Goal: Register for event/course

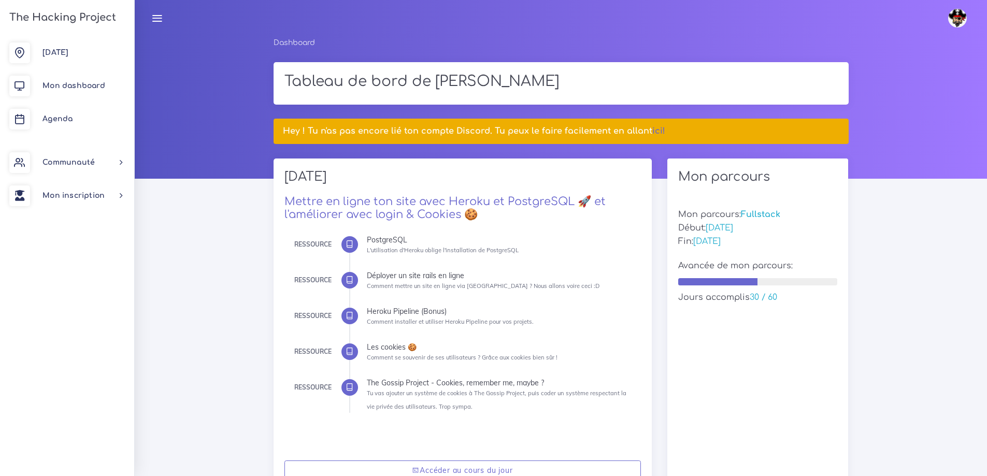
scroll to position [104, 0]
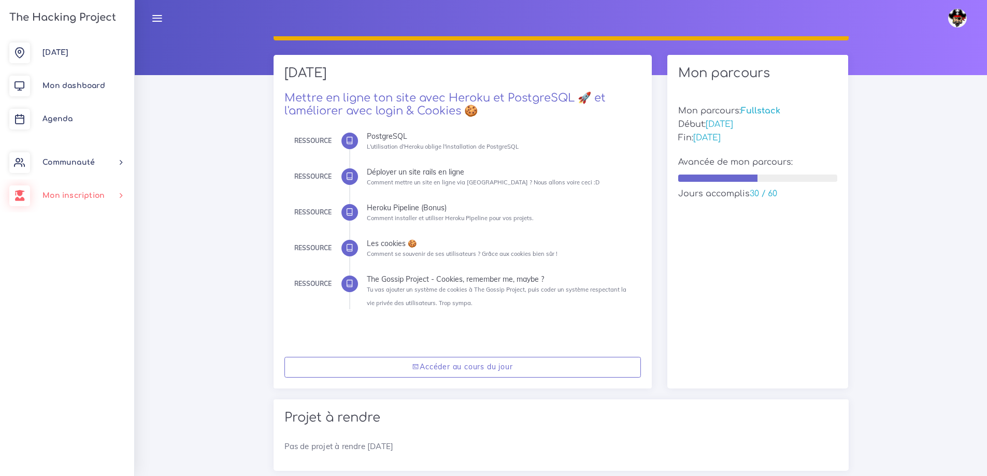
click at [81, 192] on span "Mon inscription" at bounding box center [73, 196] width 62 height 8
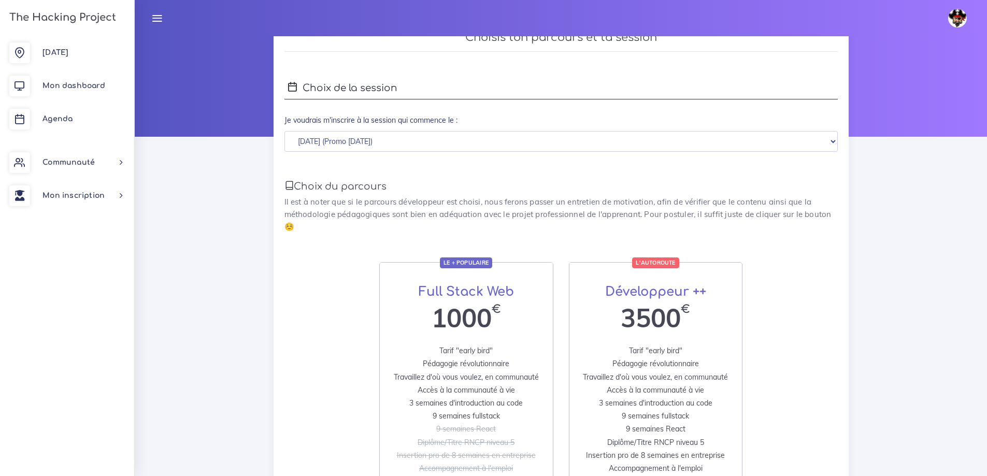
scroll to position [26, 0]
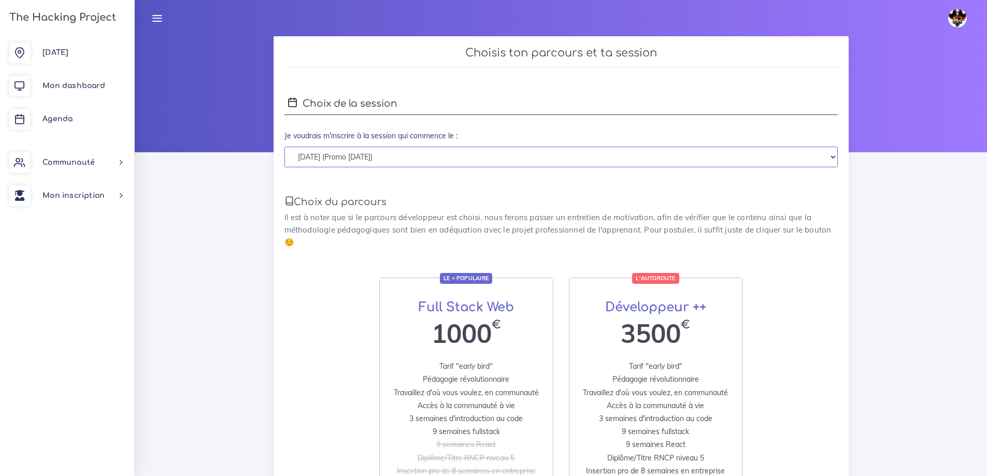
click at [471, 157] on select "lundi 01 septembre 2025 (Promo Septembre 2025) lundi 05 janvier 2026 (Promo Jan…" at bounding box center [560, 157] width 553 height 21
drag, startPoint x: 471, startPoint y: 156, endPoint x: 472, endPoint y: 165, distance: 8.9
click at [471, 156] on select "lundi 01 septembre 2025 (Promo Septembre 2025) lundi 05 janvier 2026 (Promo Jan…" at bounding box center [560, 157] width 553 height 21
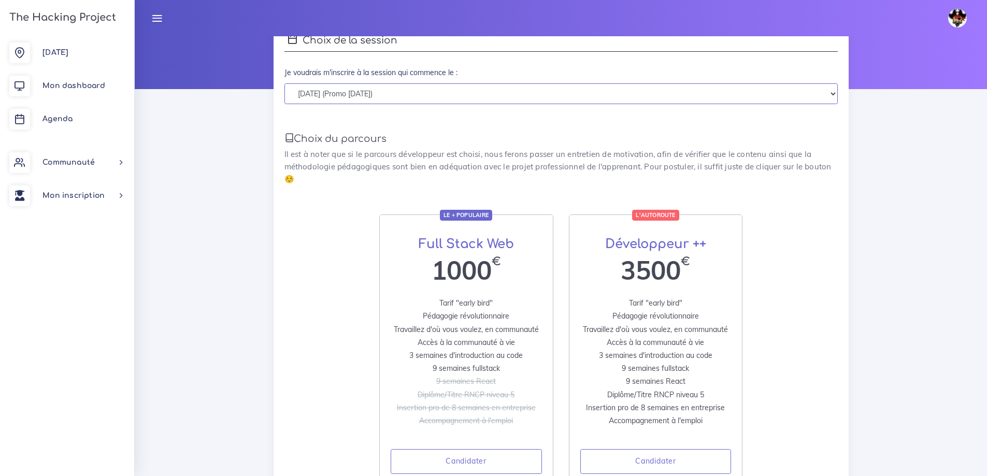
scroll to position [182, 0]
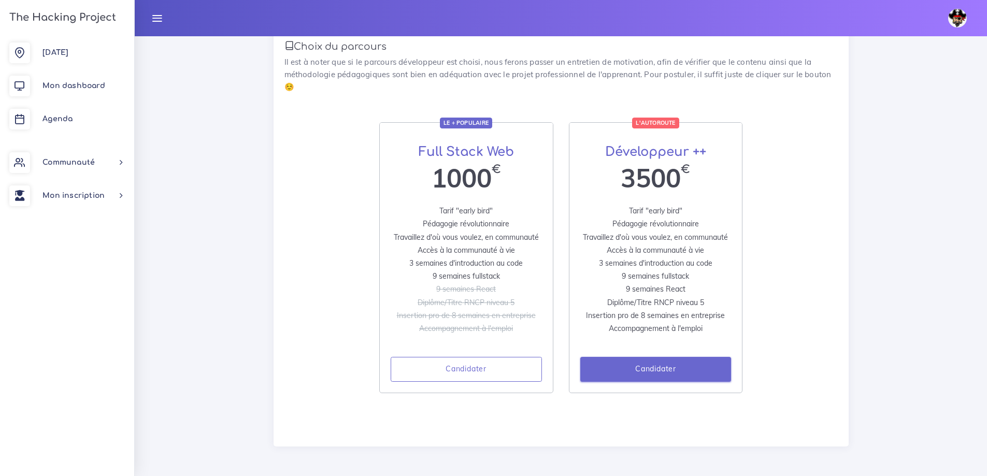
click at [632, 371] on link "Candidater" at bounding box center [655, 369] width 151 height 25
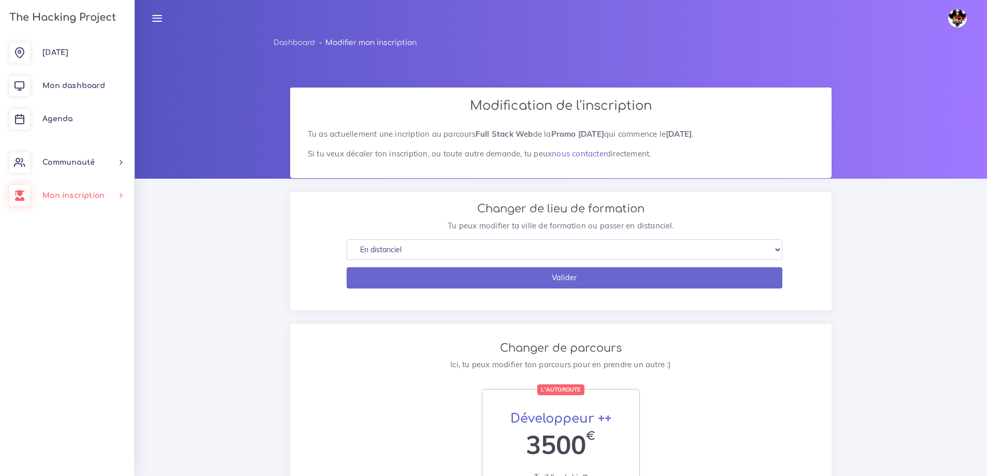
click at [92, 199] on link "Mon inscription" at bounding box center [67, 195] width 134 height 33
click at [76, 161] on span "Communauté" at bounding box center [68, 162] width 52 height 8
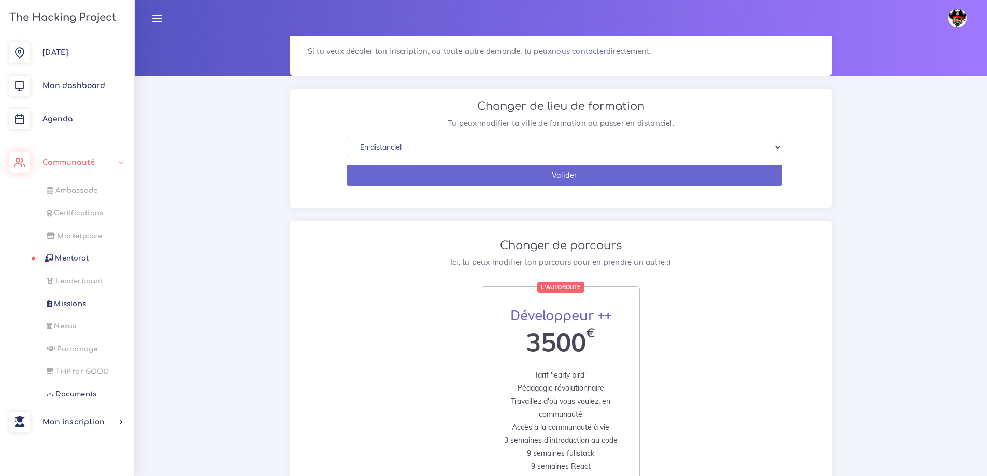
scroll to position [104, 0]
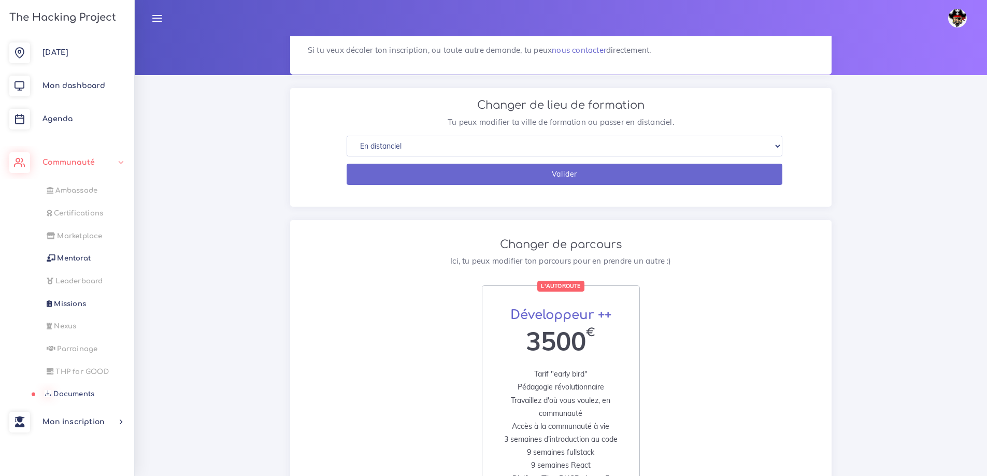
click at [75, 392] on span "Documents" at bounding box center [73, 394] width 41 height 8
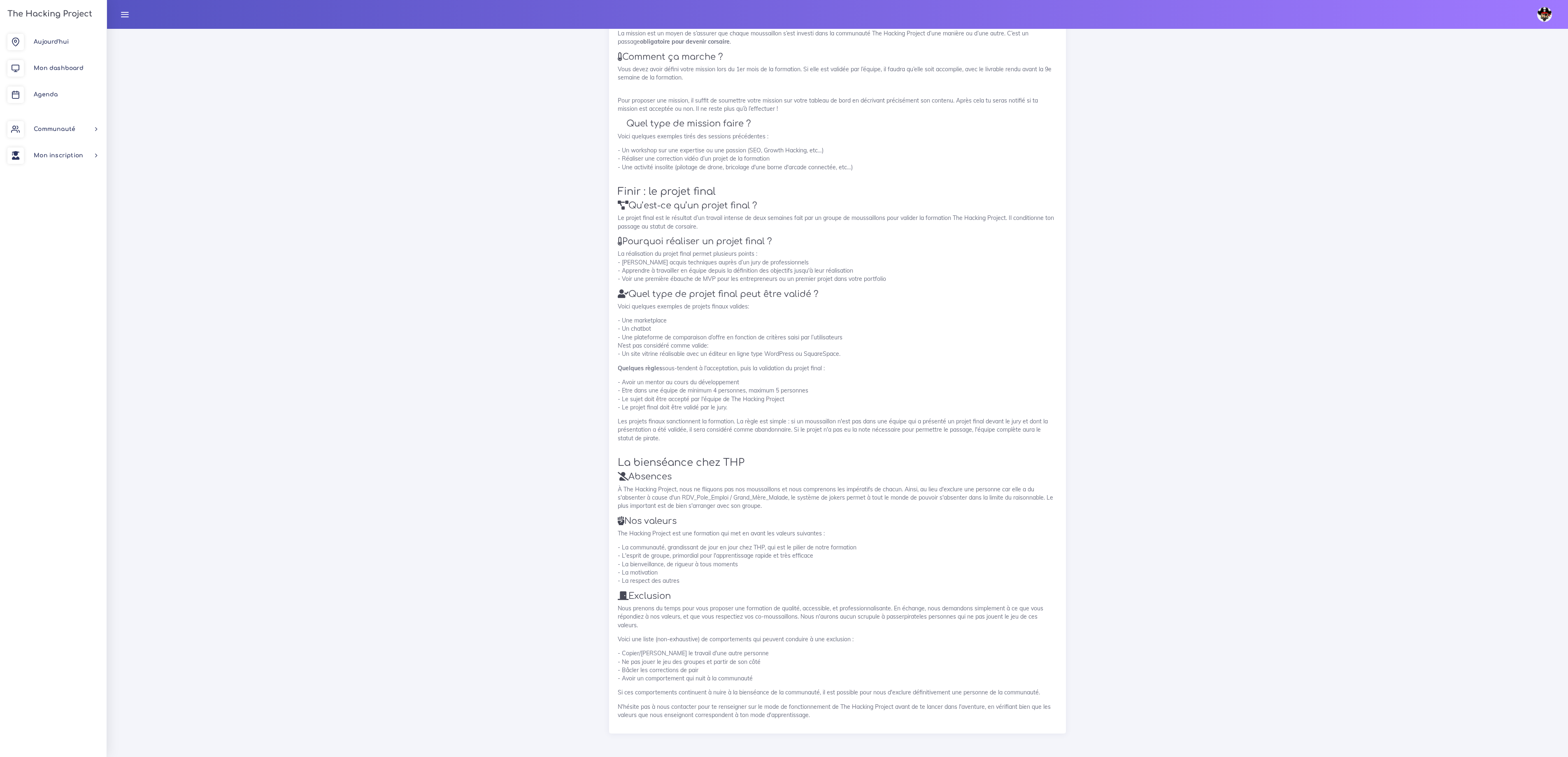
scroll to position [814, 0]
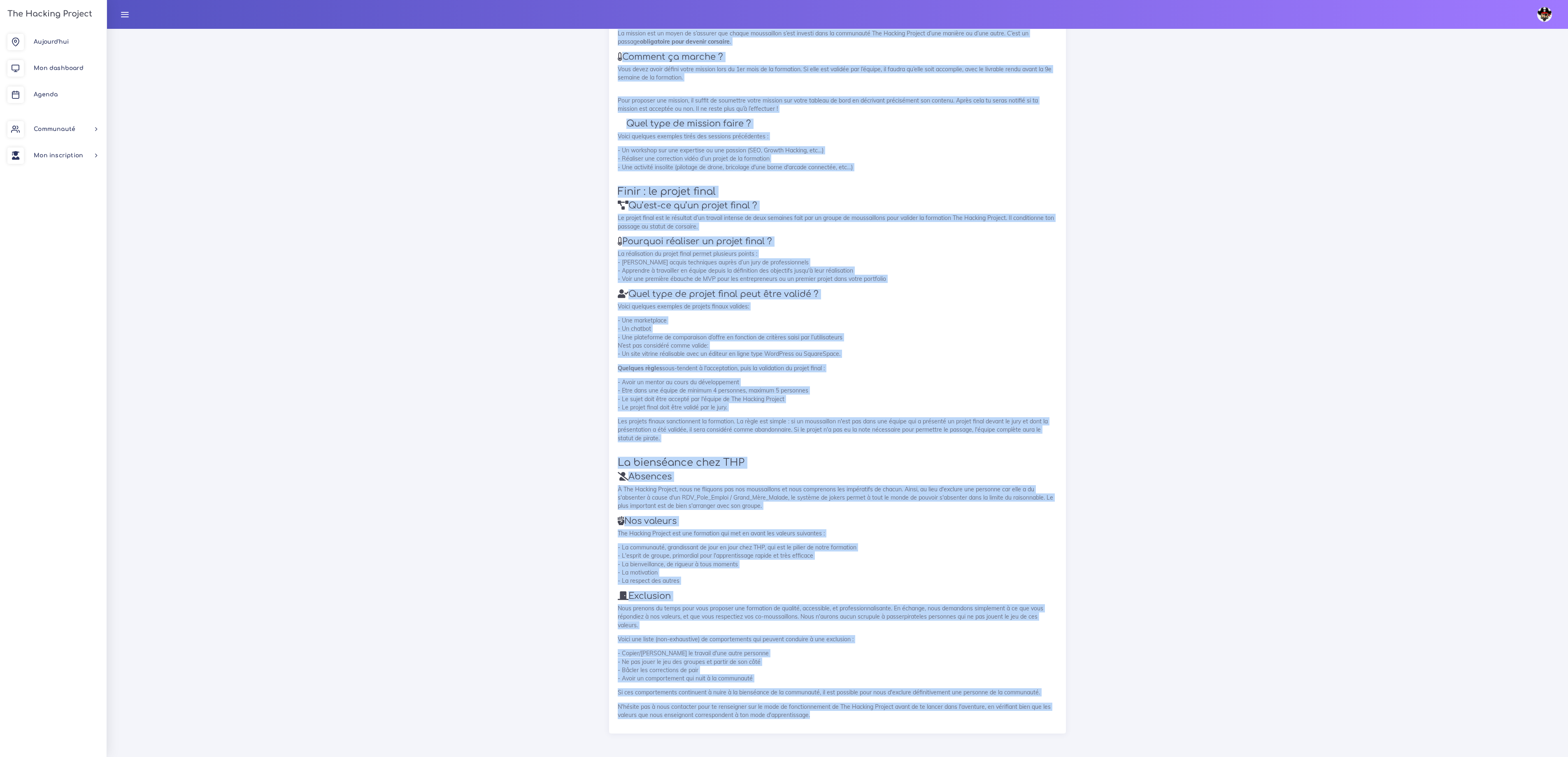
drag, startPoint x: 619, startPoint y: 40, endPoint x: 925, endPoint y: 712, distance: 738.4
click at [784, 378] on div "Modalités Ça veut dire quoi pirate ? Comment nous gérons les absences ? Comment…" at bounding box center [837, 47] width 457 height 1373
copy div "Modalités Ça veut dire quoi pirate ? Comment nous gérons les absences ? Comment…"
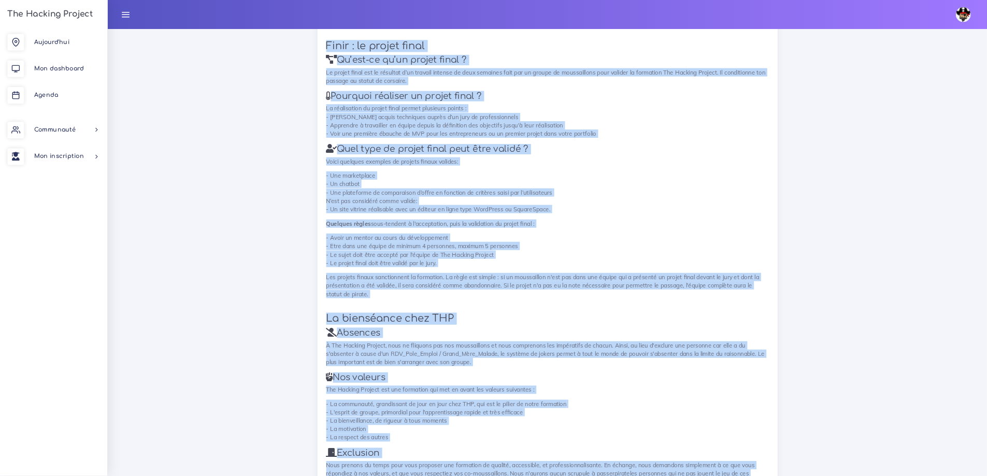
scroll to position [1025, 0]
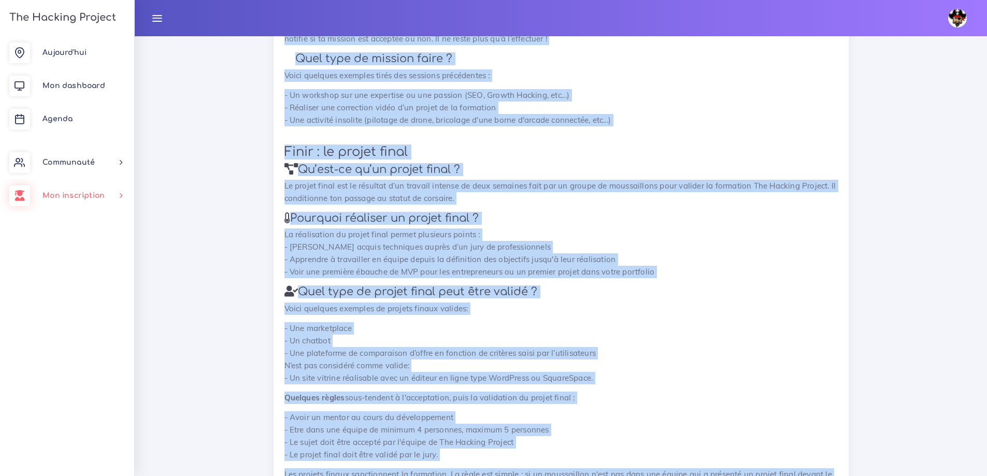
click at [67, 194] on span "Mon inscription" at bounding box center [73, 196] width 62 height 8
click at [82, 269] on link "Changer parcours" at bounding box center [65, 269] width 134 height 23
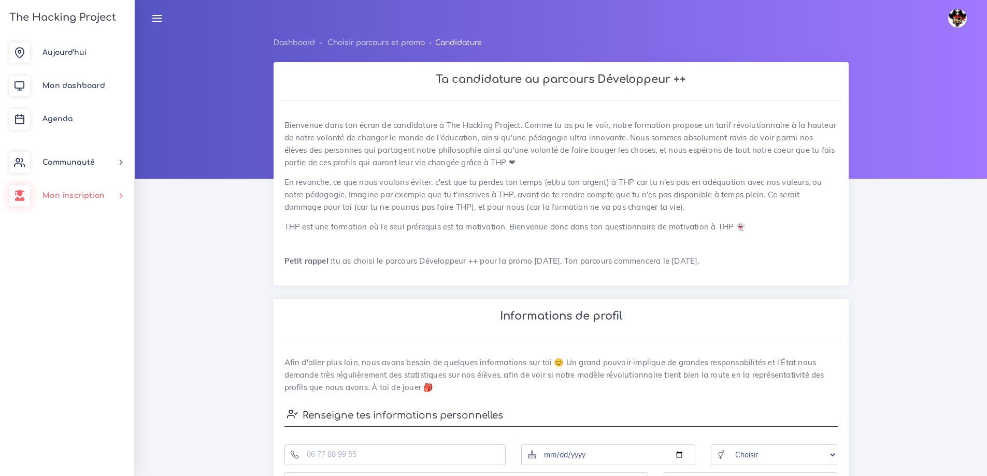
click at [77, 196] on span "Mon inscription" at bounding box center [73, 196] width 62 height 8
click at [71, 269] on link "Changer parcours" at bounding box center [65, 269] width 134 height 23
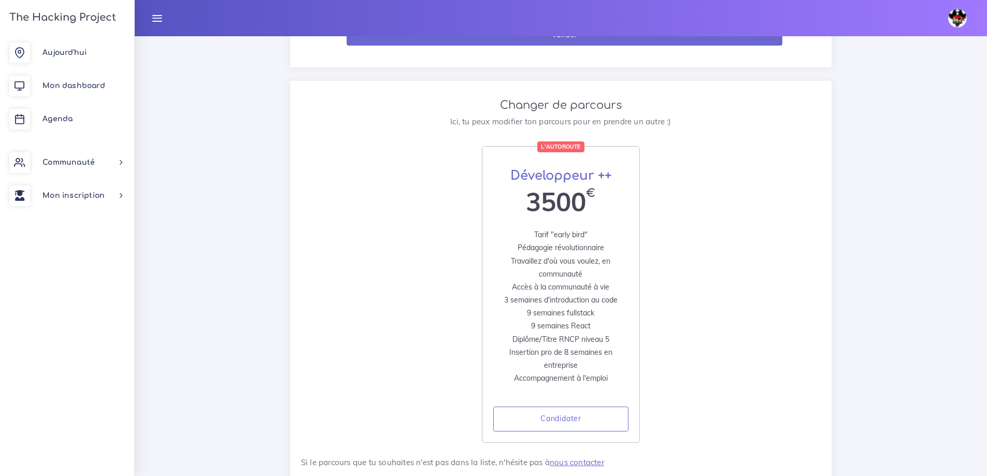
scroll to position [291, 0]
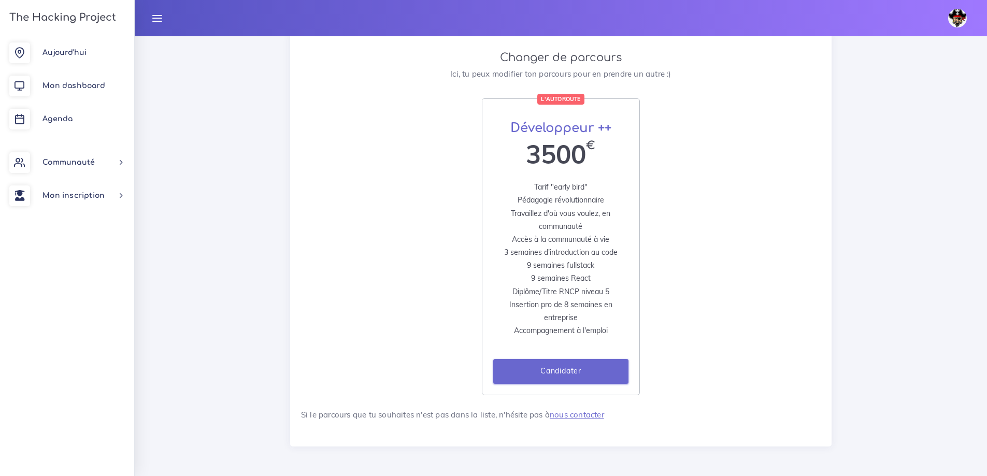
click at [548, 366] on link "Candidater" at bounding box center [560, 371] width 135 height 25
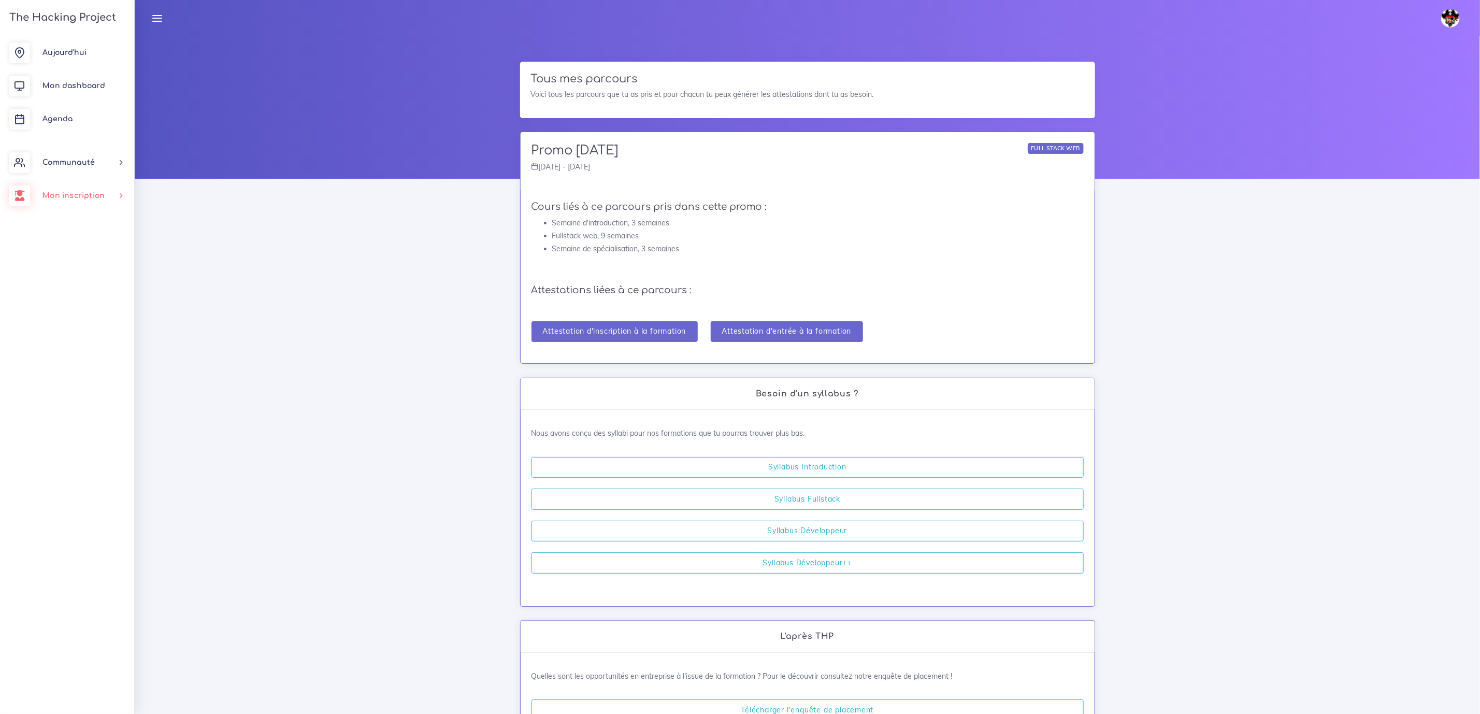
click at [84, 193] on span "Mon inscription" at bounding box center [73, 196] width 62 height 8
click at [85, 266] on link "Changer parcours" at bounding box center [65, 269] width 134 height 23
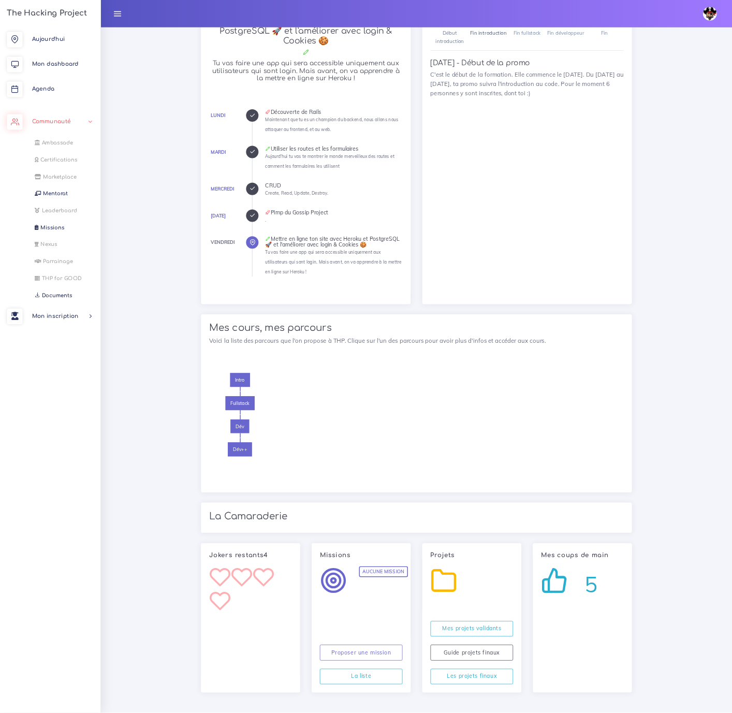
scroll to position [664, 0]
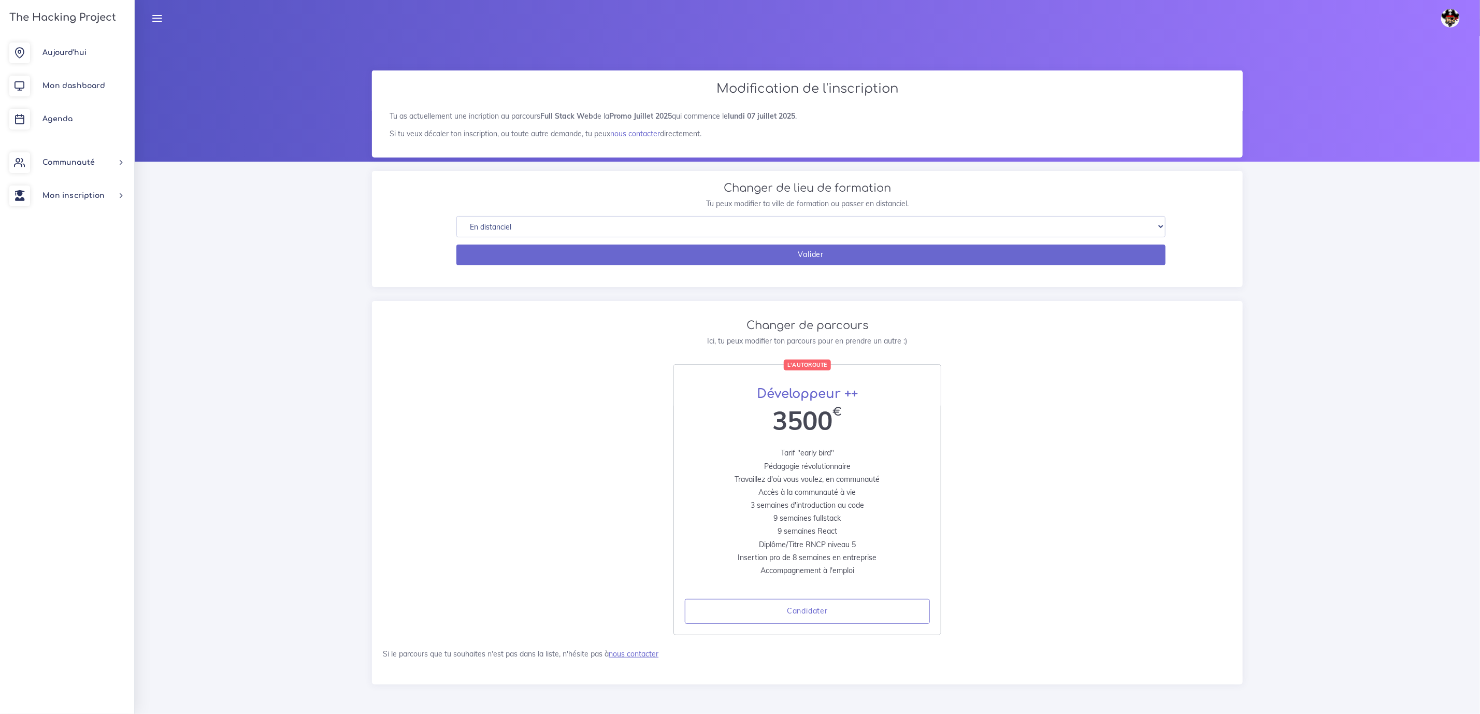
scroll to position [28, 0]
click at [78, 193] on span "Mon inscription" at bounding box center [73, 196] width 62 height 8
click at [83, 243] on link "Nouveau parcours" at bounding box center [65, 246] width 134 height 23
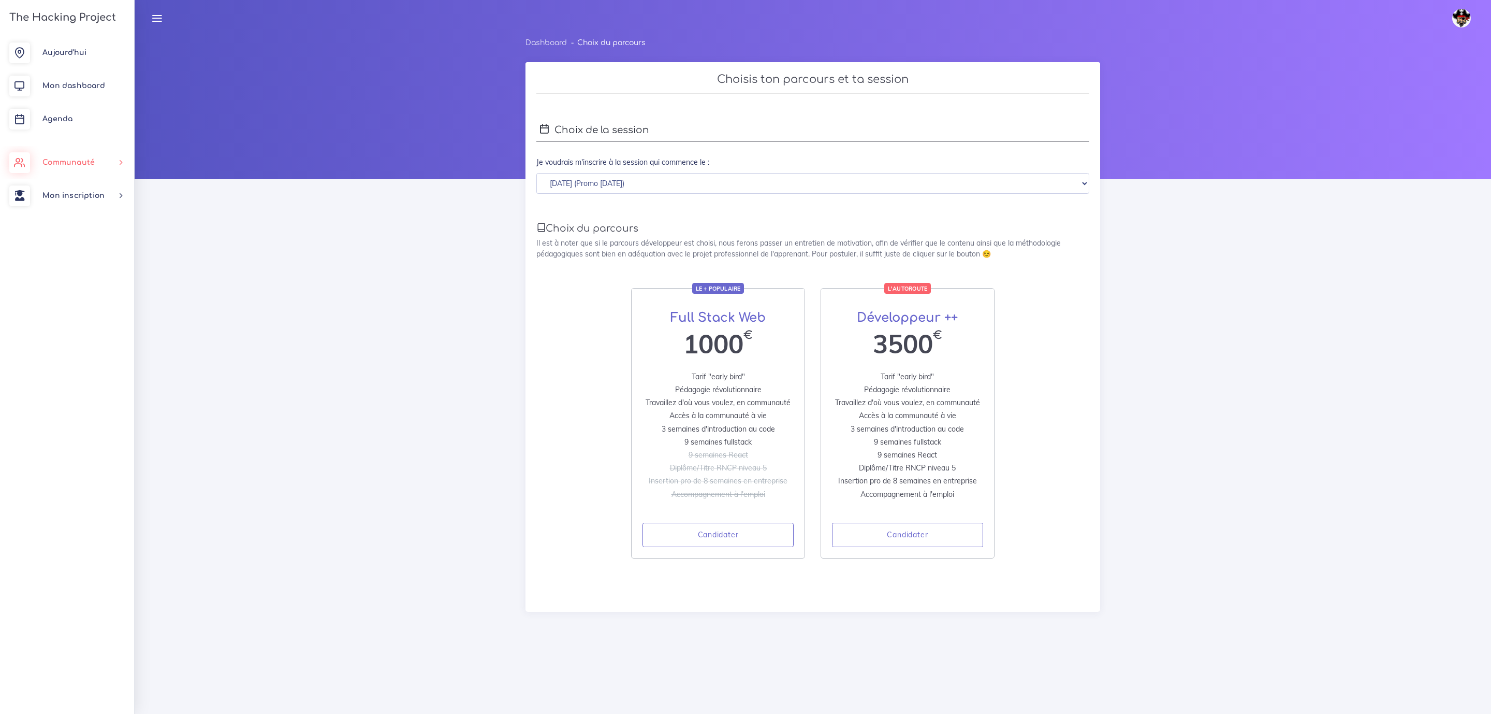
click at [88, 165] on span "Communauté" at bounding box center [68, 162] width 52 height 8
click at [88, 199] on link "Mon inscription" at bounding box center [67, 195] width 134 height 33
drag, startPoint x: 0, startPoint y: 0, endPoint x: 66, endPoint y: 51, distance: 83.4
click at [66, 51] on span "Aujourd'hui" at bounding box center [64, 53] width 44 height 8
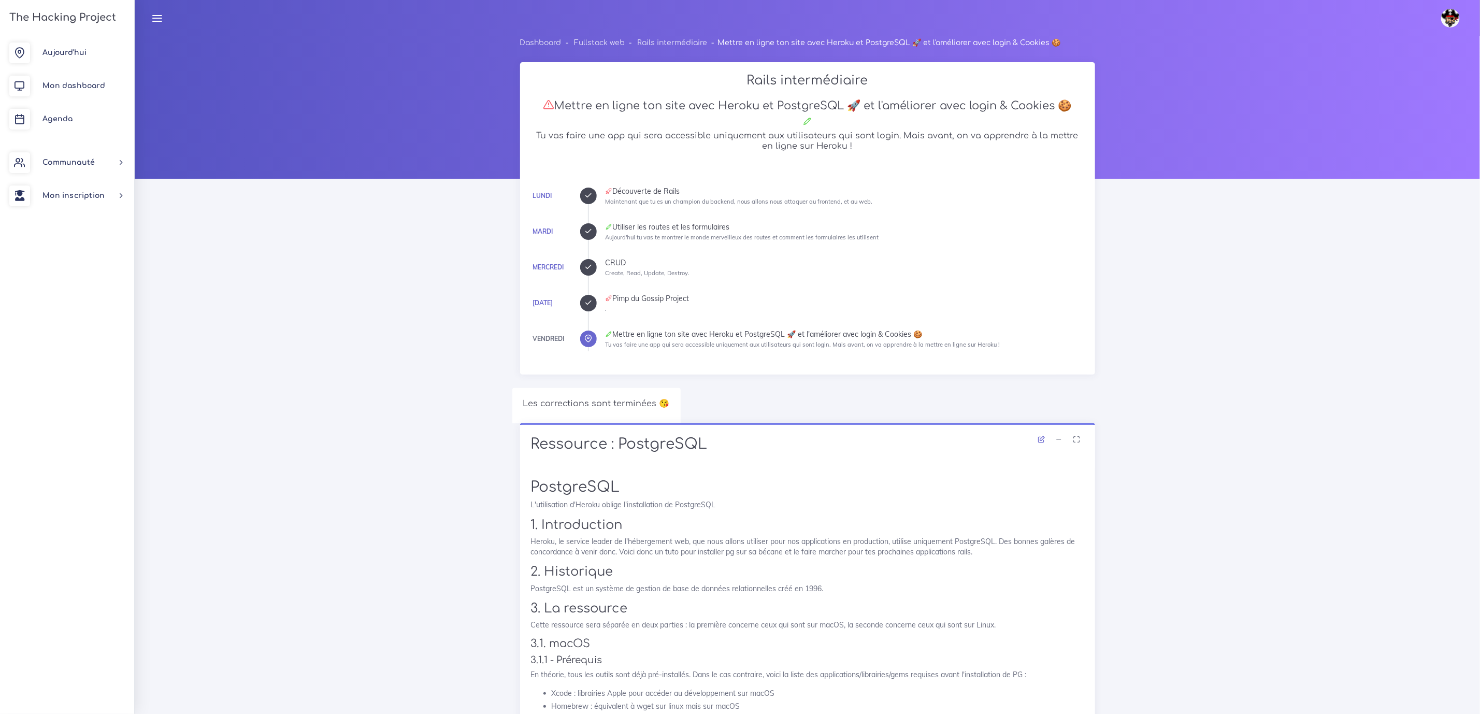
click at [1060, 437] on icon at bounding box center [1058, 439] width 7 height 7
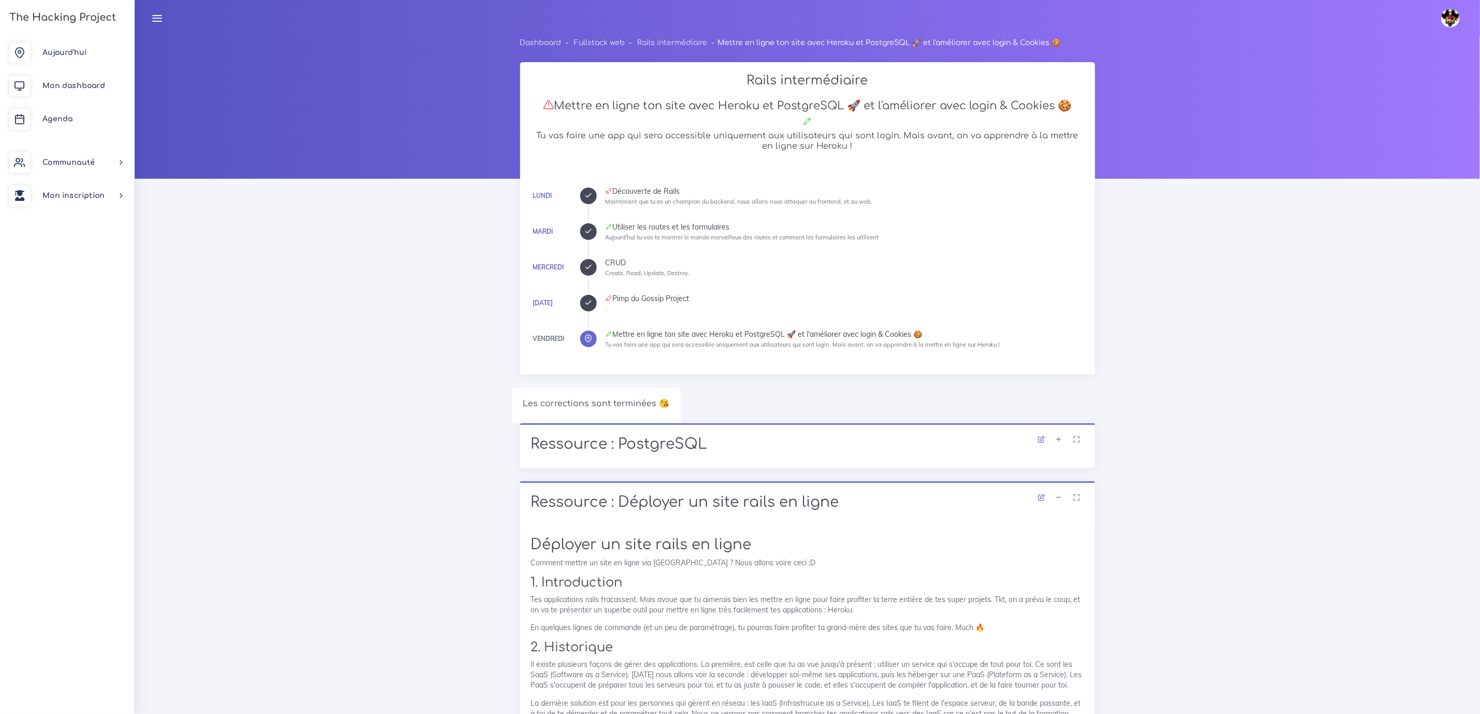
click at [1060, 500] on icon at bounding box center [1058, 497] width 7 height 7
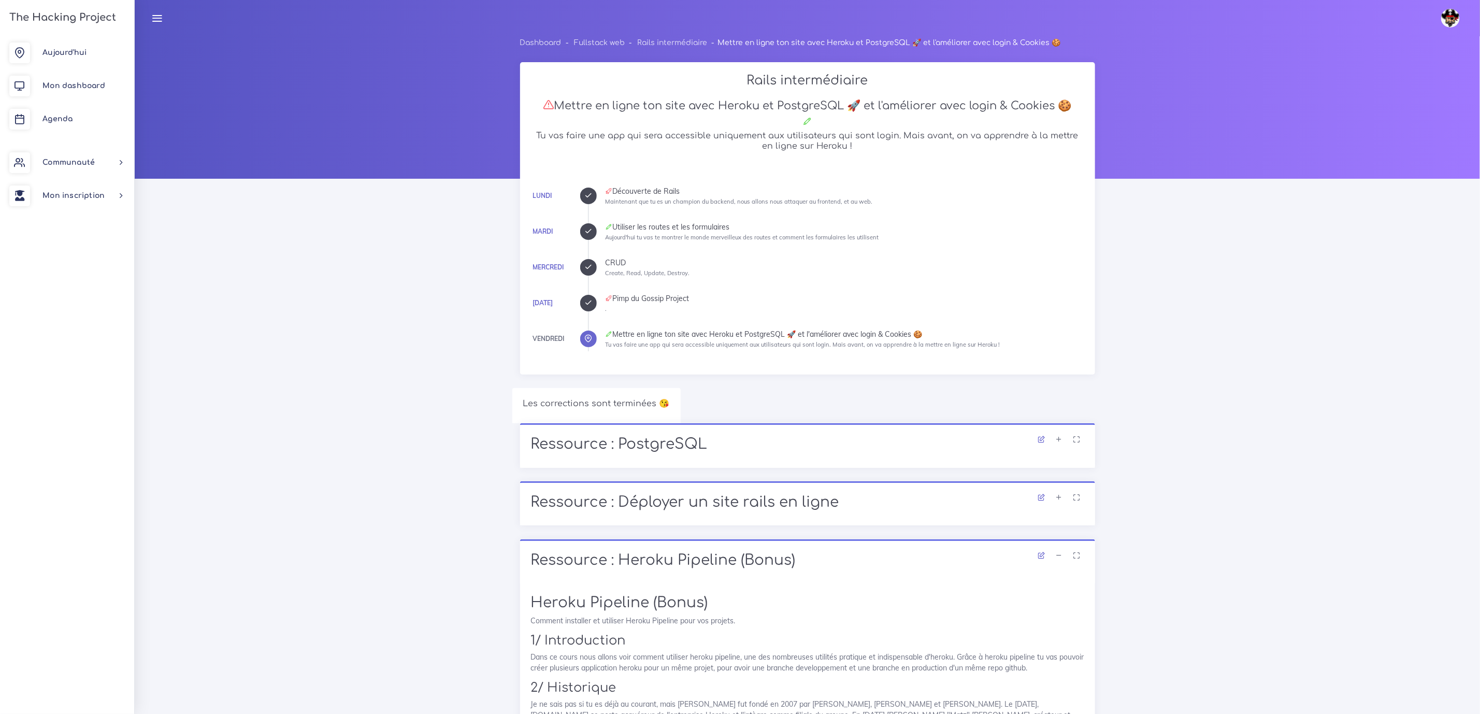
click at [1062, 553] on icon at bounding box center [1058, 555] width 7 height 7
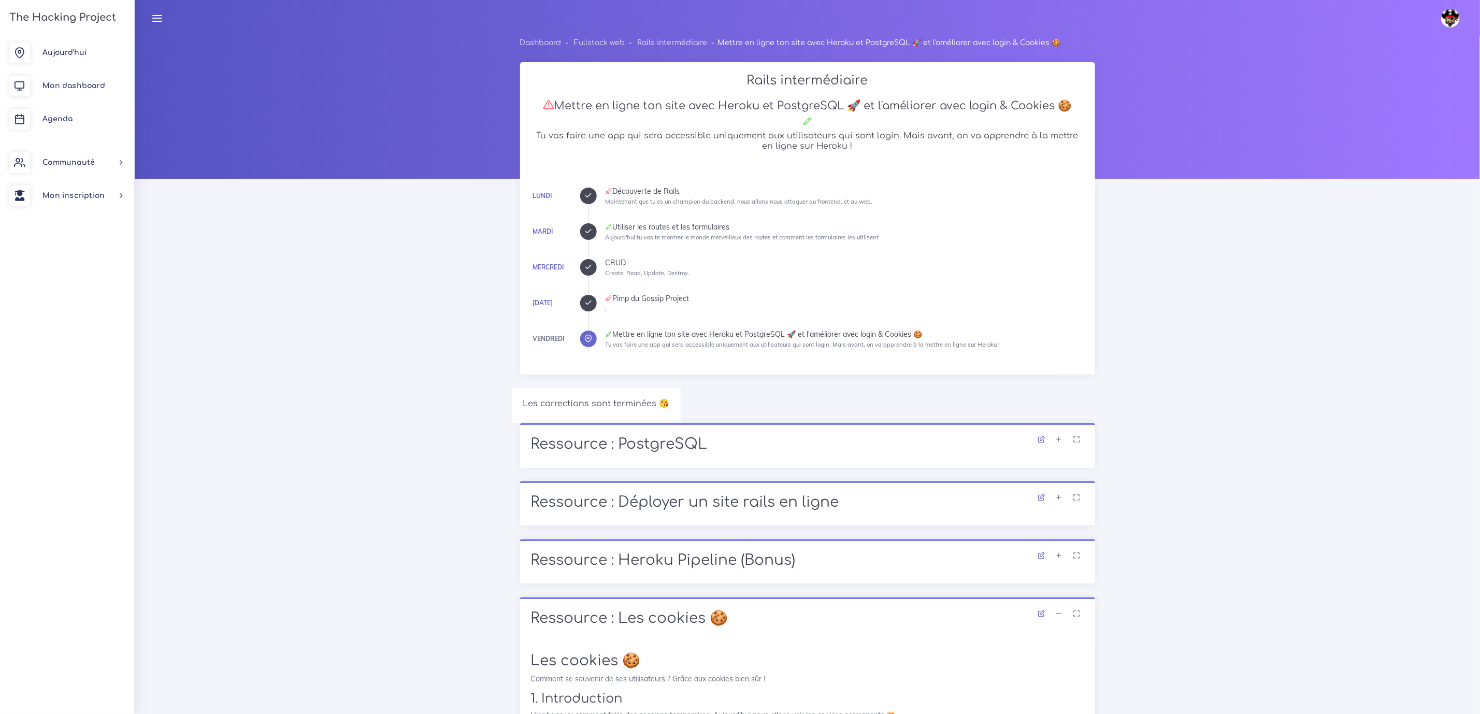
click at [1058, 614] on icon at bounding box center [1058, 613] width 7 height 7
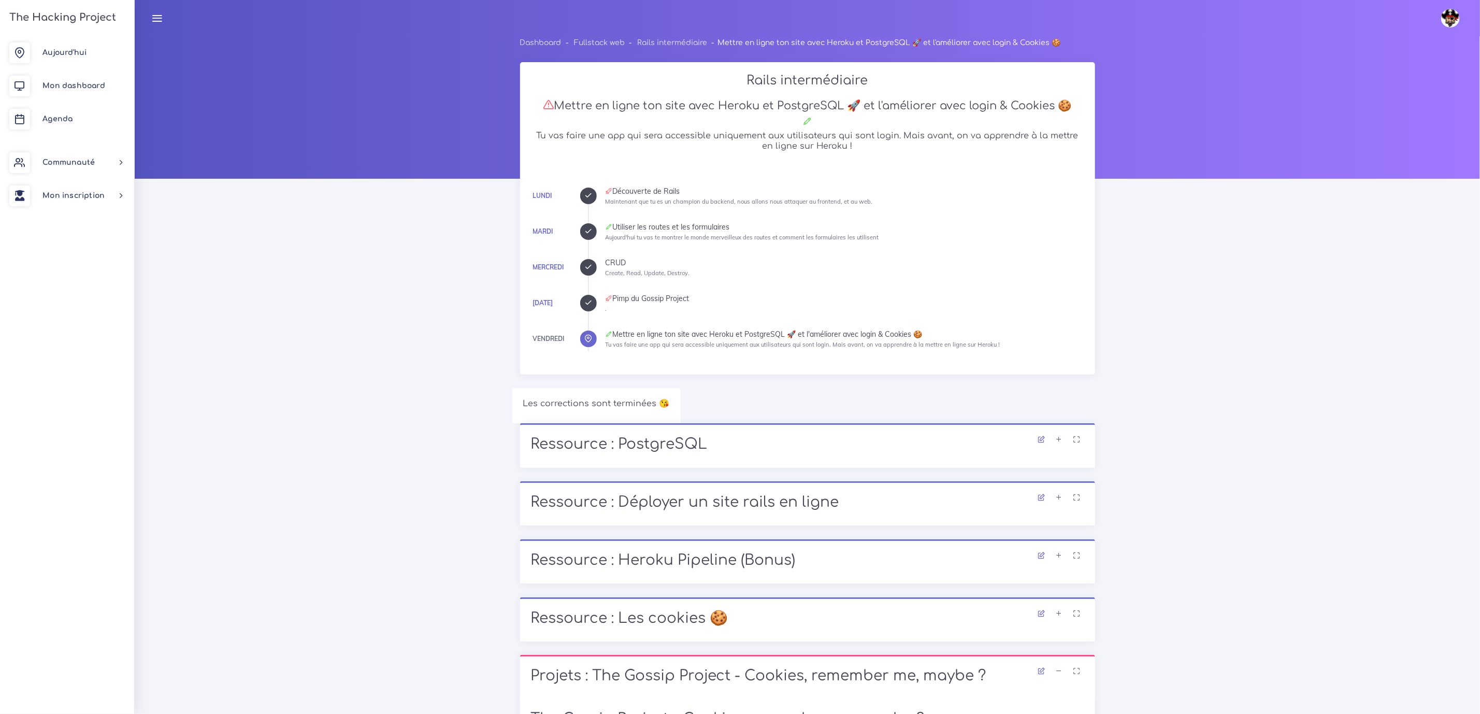
scroll to position [78, 0]
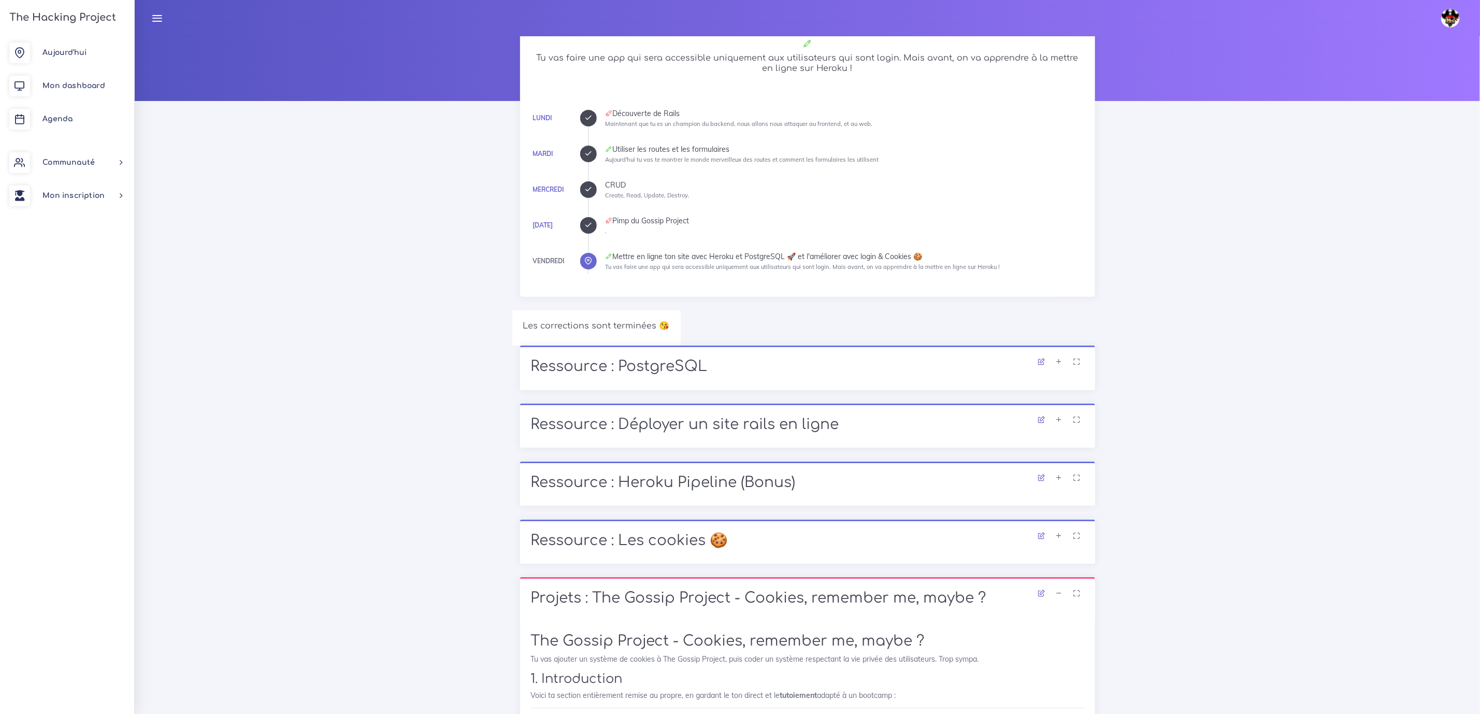
click at [1060, 590] on icon at bounding box center [1058, 592] width 7 height 7
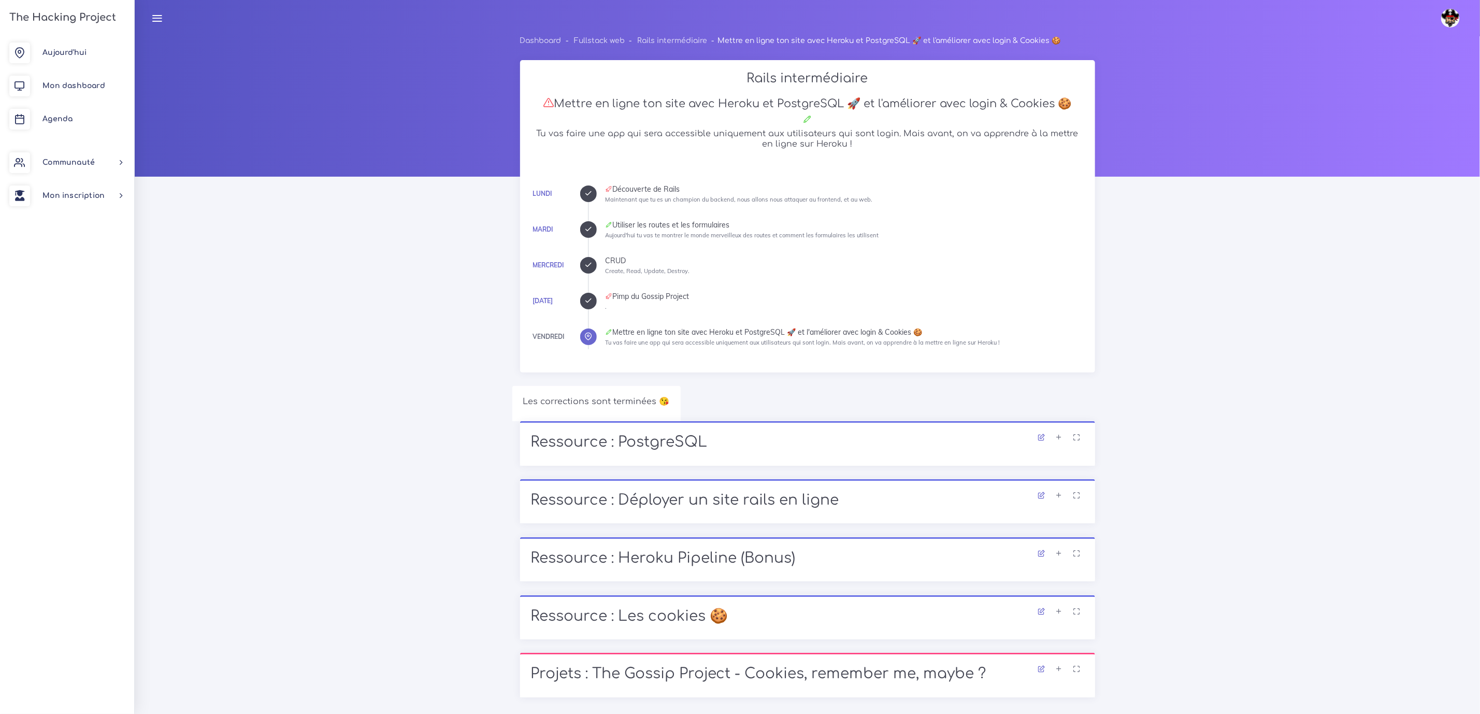
scroll to position [0, 0]
